Goal: Find specific page/section: Find specific page/section

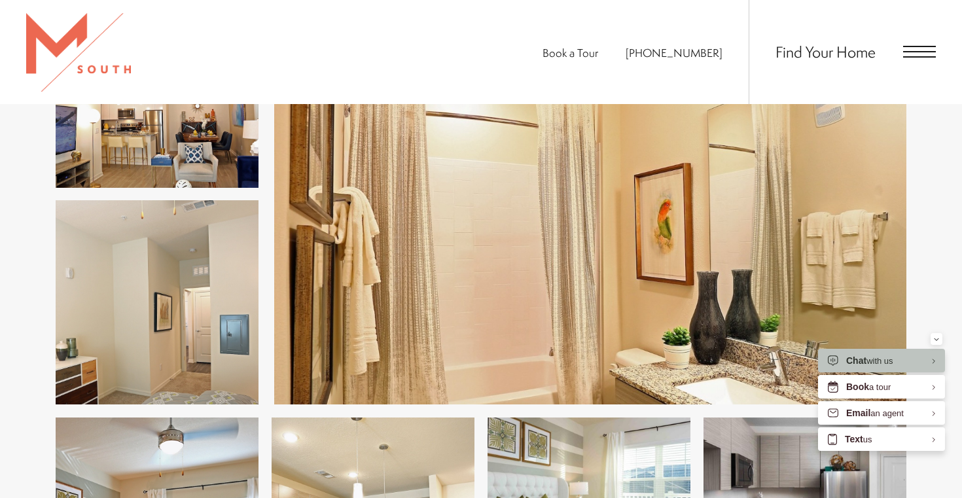
scroll to position [1540, 0]
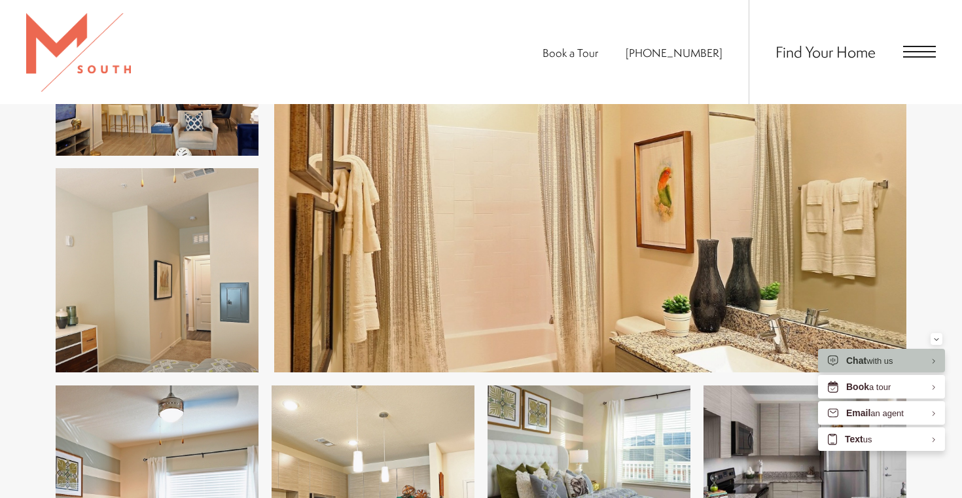
click at [901, 58] on div "Find Your Home" at bounding box center [842, 52] width 187 height 104
click at [916, 54] on span "Open Menu" at bounding box center [919, 52] width 33 height 12
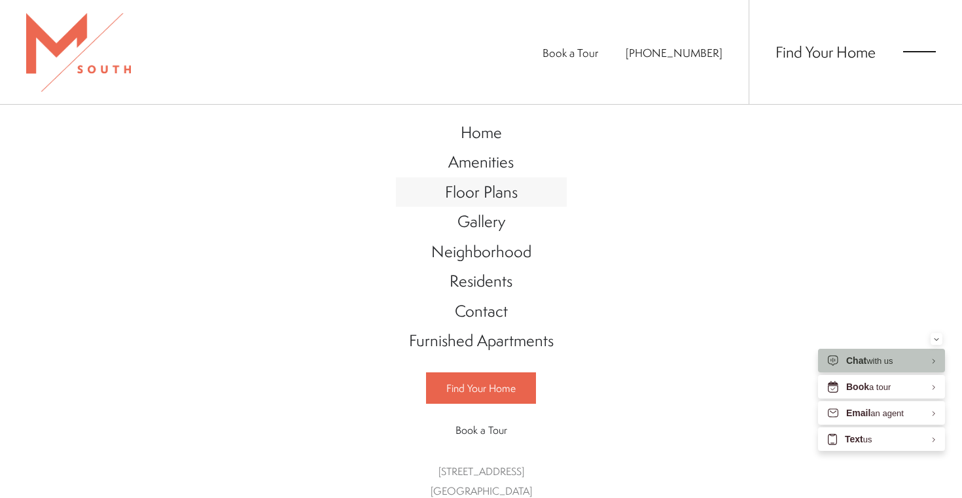
click at [495, 194] on span "Floor Plans" at bounding box center [481, 192] width 73 height 22
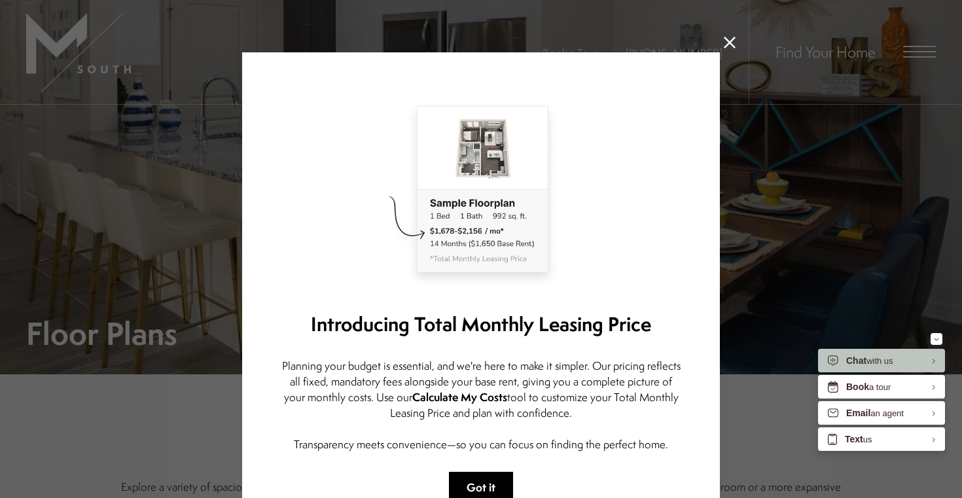
click at [491, 485] on button "Got it" at bounding box center [481, 487] width 64 height 31
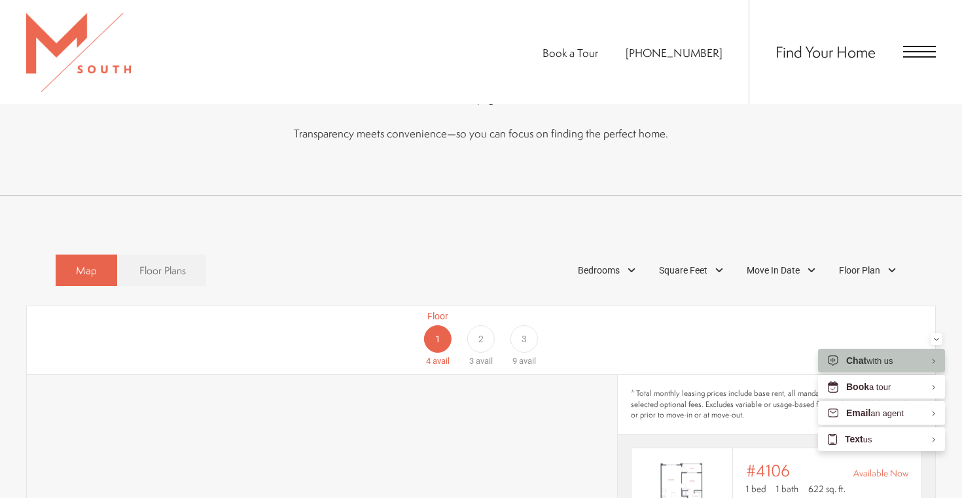
scroll to position [642, 0]
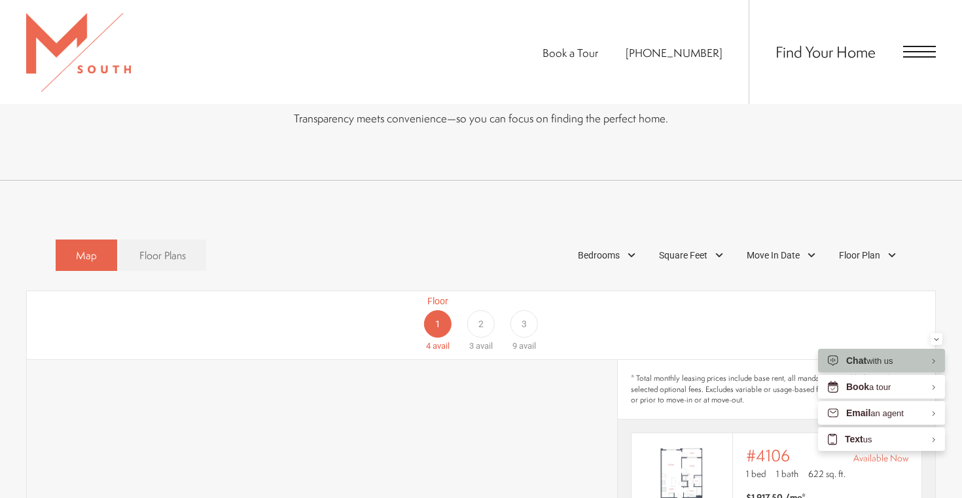
click at [531, 312] on div "3" at bounding box center [523, 323] width 27 height 27
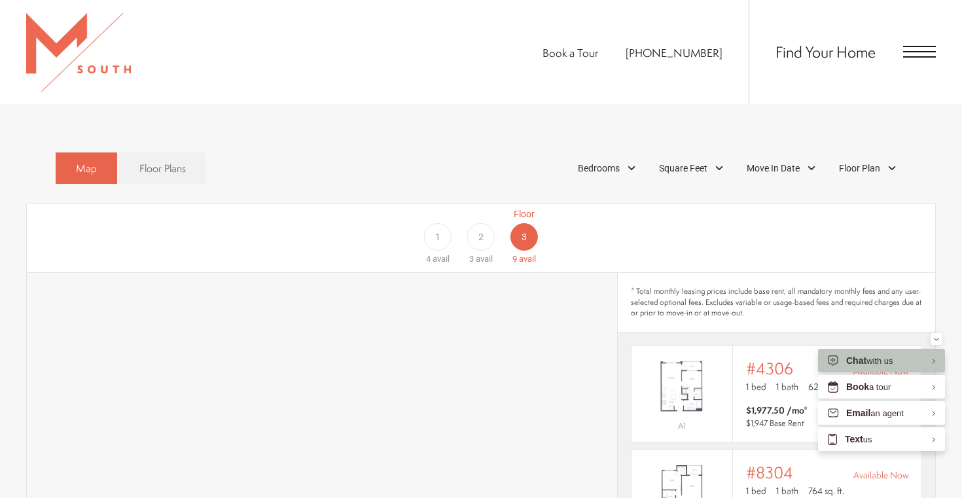
scroll to position [729, 0]
click at [605, 162] on span "Bedrooms" at bounding box center [599, 169] width 42 height 14
click at [587, 245] on span "3 Bedroom" at bounding box center [583, 252] width 65 height 14
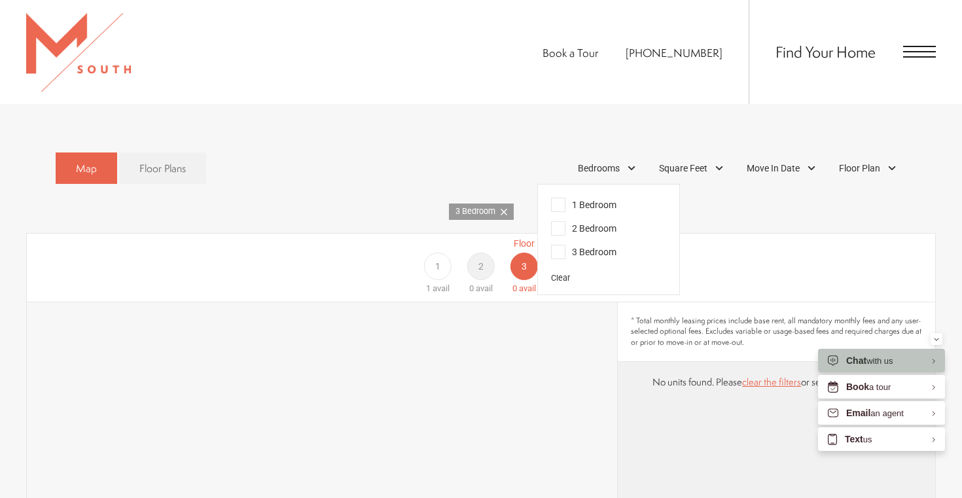
click at [718, 253] on div "Floor 1 1 avail Floor 2 0 avail Floor 3 0 avail" at bounding box center [870, 266] width 908 height 58
click at [690, 269] on div "Floor 1 1 avail Floor 2 0 avail Floor 3 0 avail" at bounding box center [870, 266] width 908 height 58
click at [630, 157] on div "Bedrooms" at bounding box center [608, 168] width 75 height 22
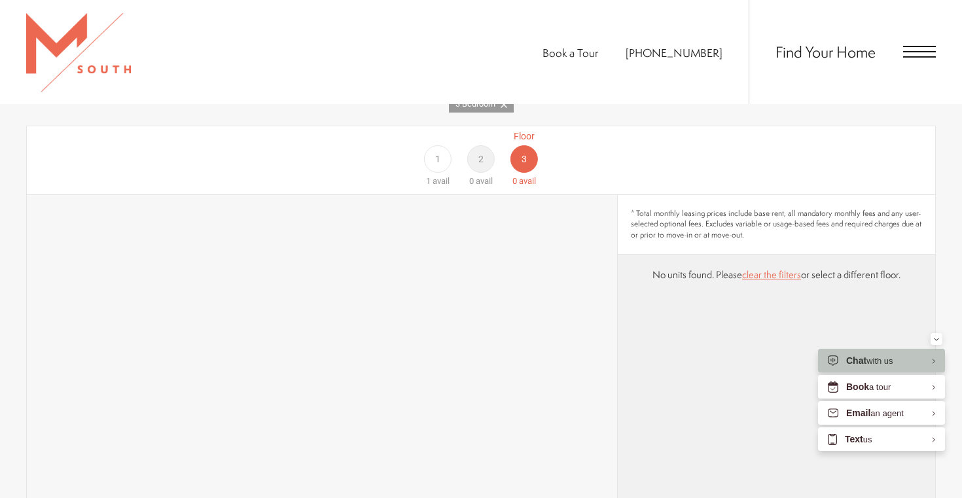
scroll to position [858, 0]
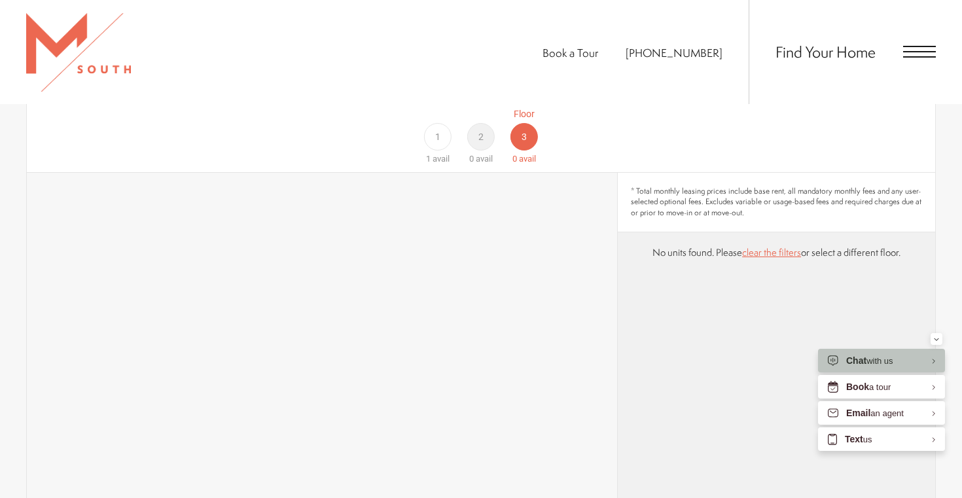
click at [481, 130] on span "2" at bounding box center [480, 137] width 5 height 14
click at [415, 121] on div "Floor 1 1 avail Floor 2 0 avail Floor 3 0 avail" at bounding box center [481, 138] width 908 height 68
click at [438, 130] on span "1" at bounding box center [437, 137] width 5 height 14
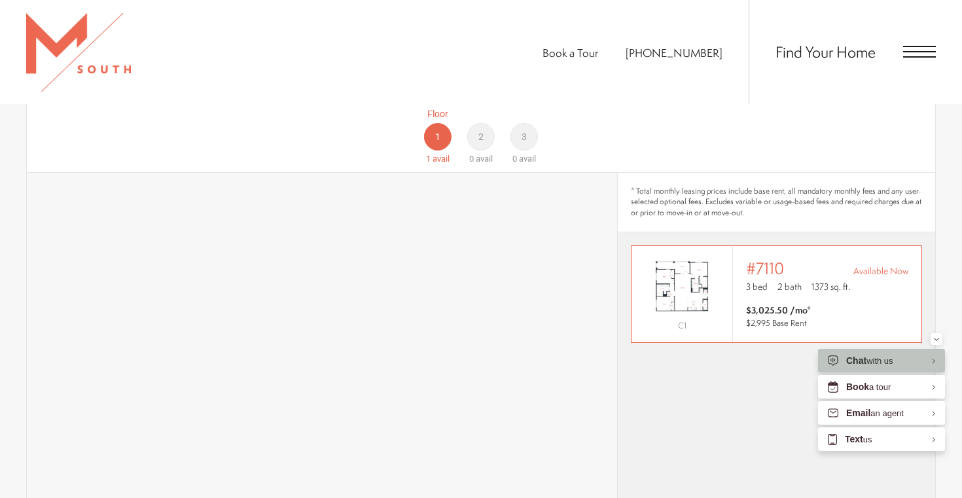
click at [683, 260] on img "View #7110" at bounding box center [681, 286] width 101 height 63
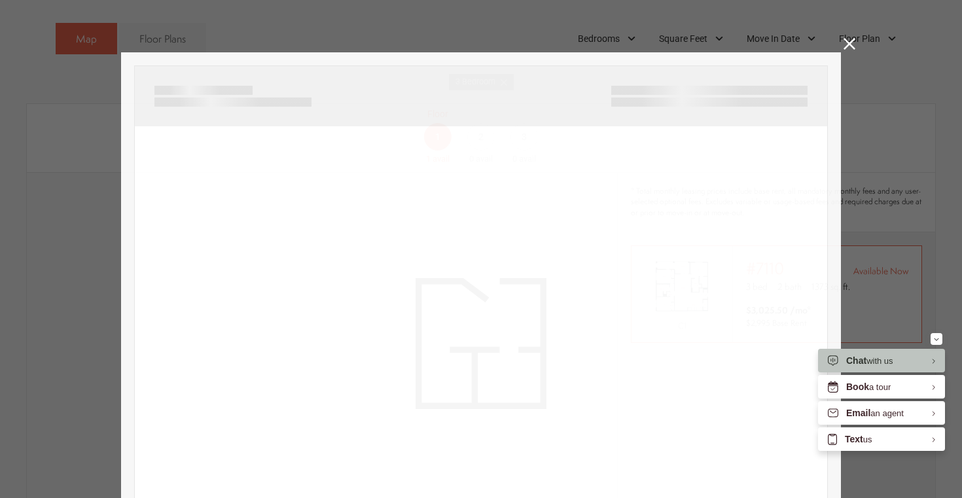
scroll to position [0, 0]
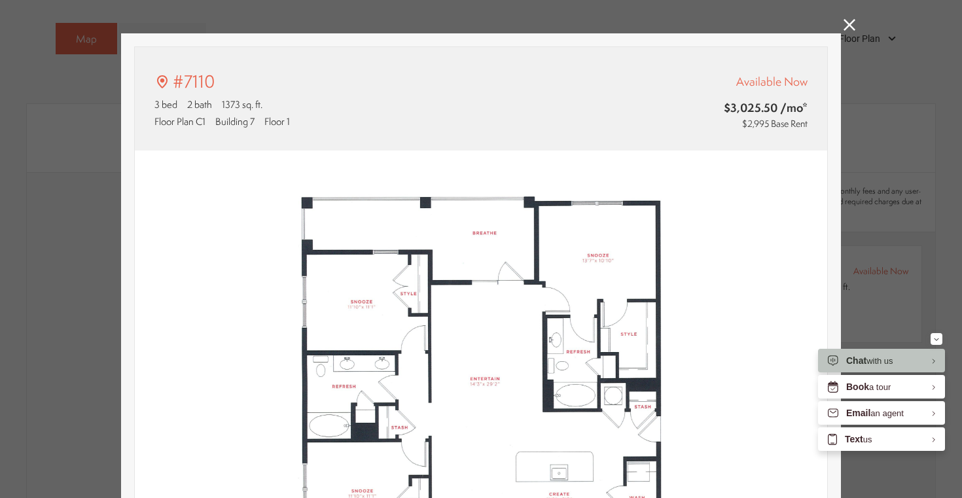
type input "**********"
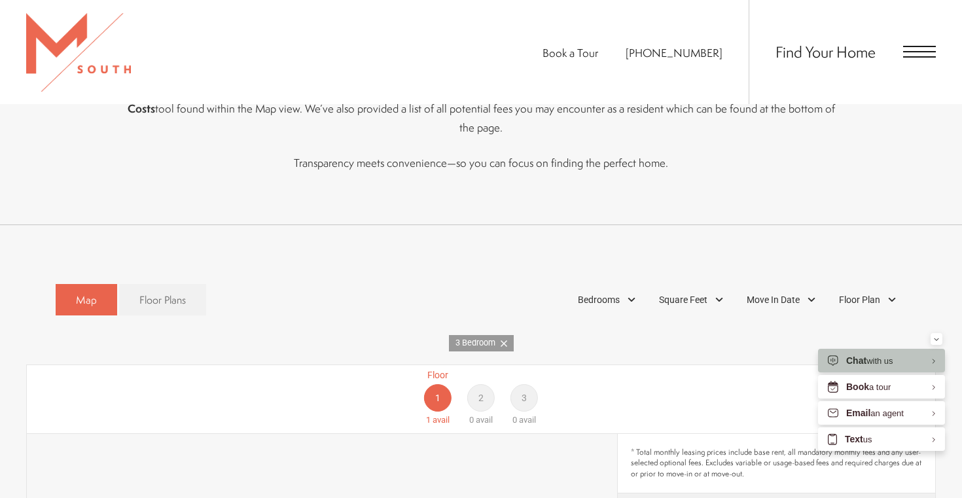
scroll to position [421, 0]
